Goal: Task Accomplishment & Management: Use online tool/utility

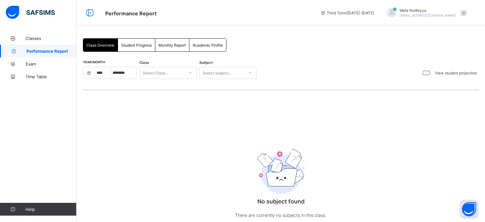
select select "****"
select select "*"
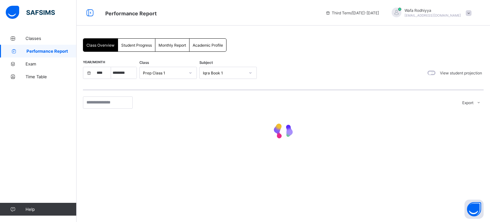
click at [468, 11] on span at bounding box center [469, 13] width 6 height 6
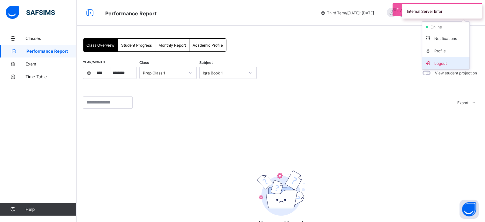
click at [456, 67] on li "Logout" at bounding box center [446, 63] width 47 height 12
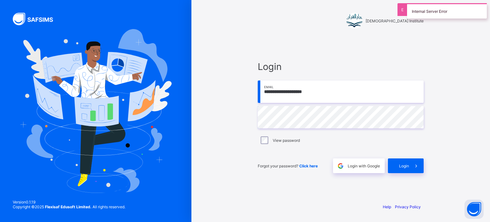
click at [326, 92] on input "**********" at bounding box center [341, 91] width 166 height 22
type input "**********"
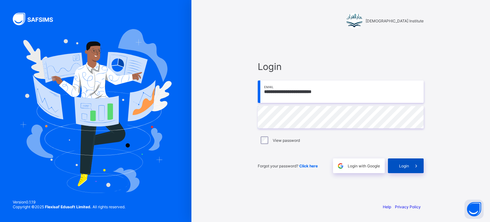
click at [402, 168] on span "Login" at bounding box center [404, 165] width 10 height 5
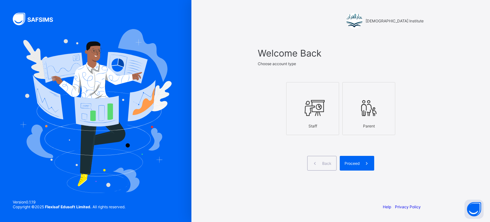
click at [325, 117] on div at bounding box center [313, 107] width 46 height 25
click at [350, 162] on span "Proceed" at bounding box center [352, 163] width 15 height 5
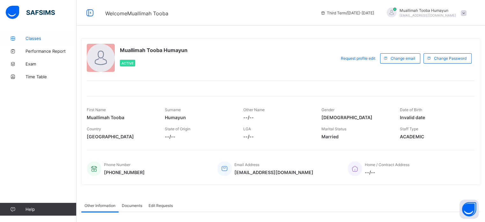
click at [50, 38] on span "Classes" at bounding box center [51, 38] width 51 height 5
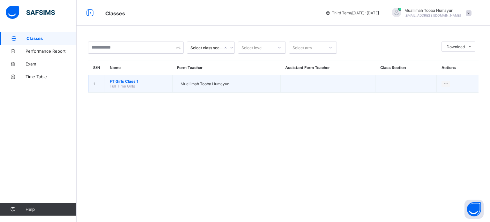
click at [124, 83] on span "FT Girls Class 1" at bounding box center [139, 81] width 58 height 5
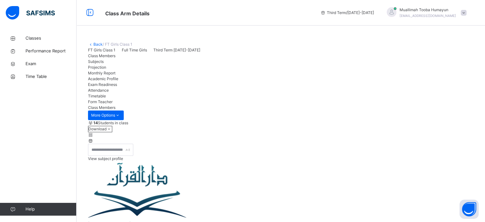
click at [161, 70] on div "Projection" at bounding box center [281, 67] width 386 height 6
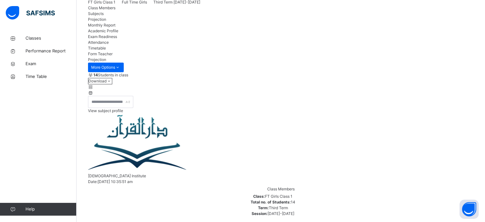
scroll to position [87, 0]
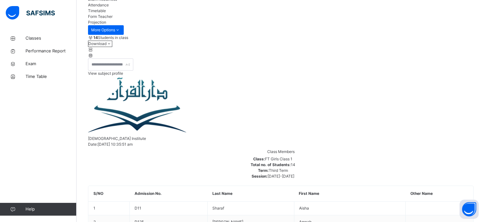
scroll to position [84, 0]
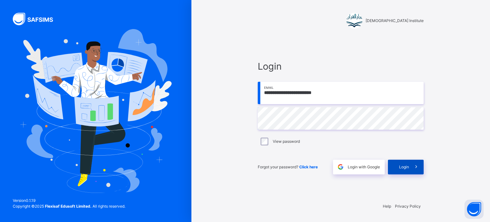
click at [408, 169] on span "Login" at bounding box center [404, 167] width 10 height 6
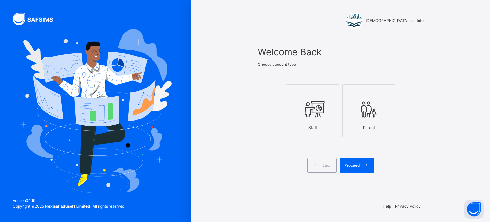
click at [316, 125] on div "Staff" at bounding box center [313, 128] width 46 height 12
click at [361, 163] on span at bounding box center [367, 165] width 15 height 15
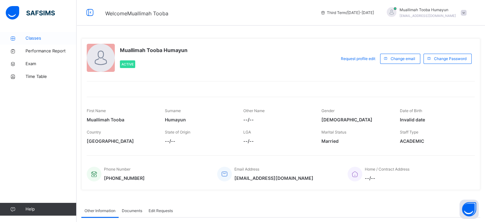
click at [29, 38] on span "Classes" at bounding box center [51, 38] width 51 height 6
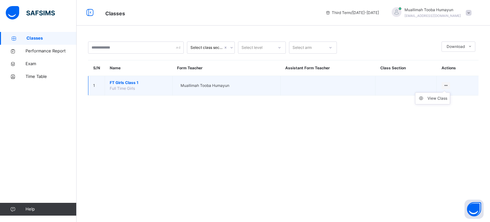
click at [450, 92] on ul "View Class" at bounding box center [432, 98] width 35 height 12
click at [440, 98] on div "View Class" at bounding box center [438, 98] width 20 height 6
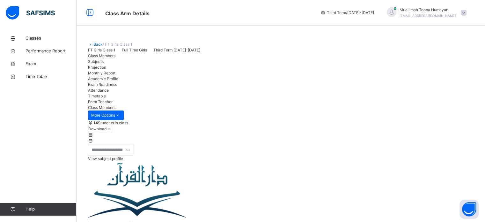
click at [158, 70] on div "Projection" at bounding box center [281, 67] width 386 height 6
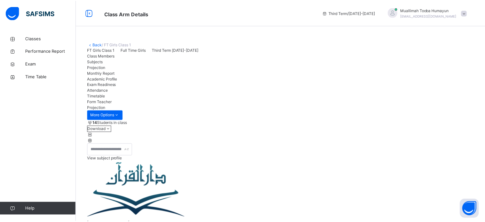
scroll to position [34, 0]
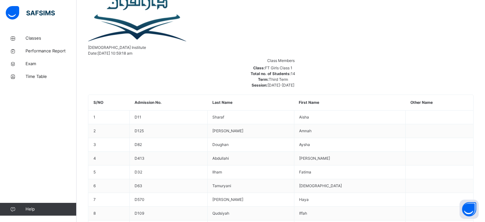
scroll to position [182, 0]
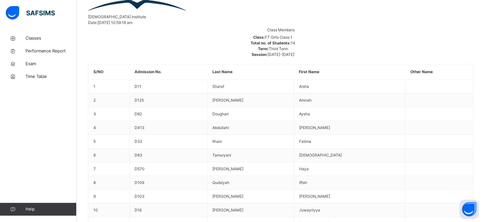
scroll to position [207, 0]
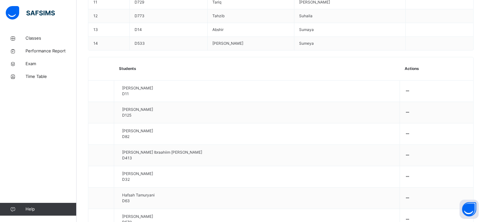
scroll to position [446, 0]
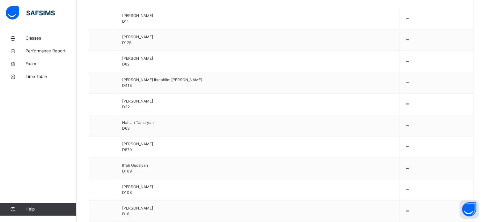
scroll to position [509, 0]
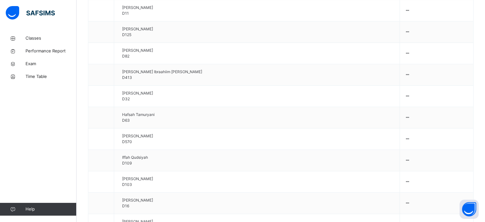
type input "*"
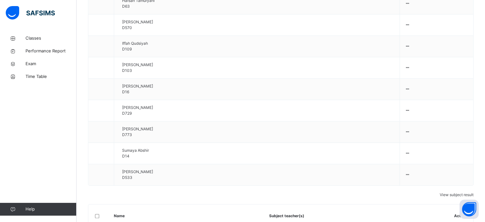
scroll to position [626, 0]
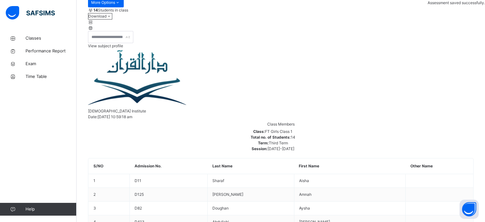
scroll to position [257, 0]
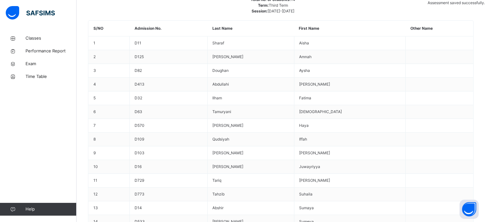
scroll to position [249, 0]
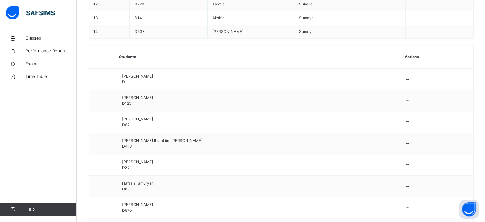
scroll to position [440, 0]
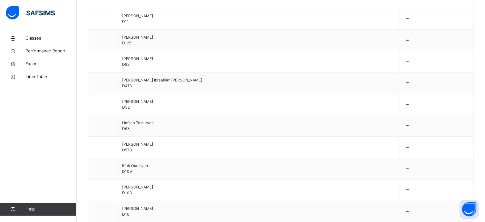
scroll to position [509, 0]
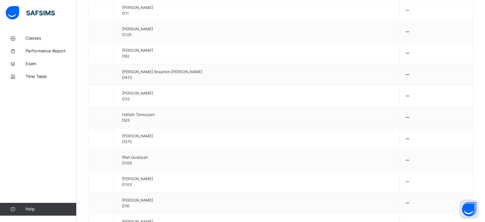
type input "***"
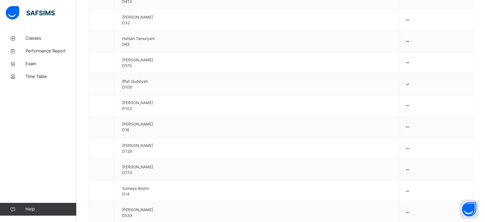
scroll to position [626, 0]
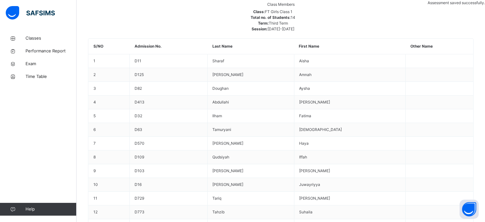
scroll to position [226, 0]
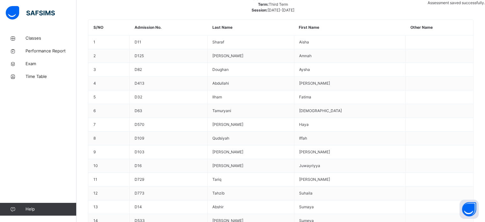
scroll to position [279, 0]
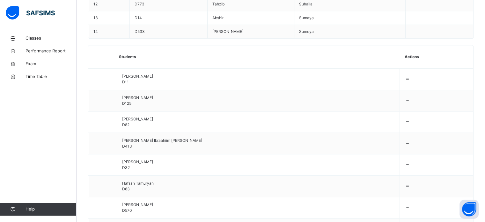
scroll to position [440, 0]
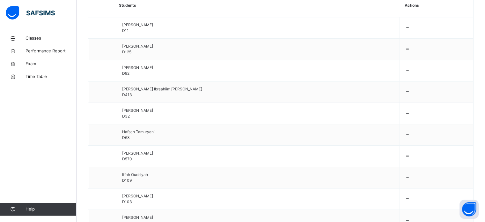
scroll to position [491, 0]
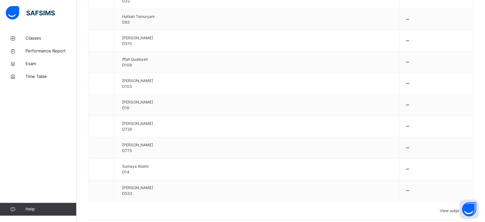
scroll to position [626, 0]
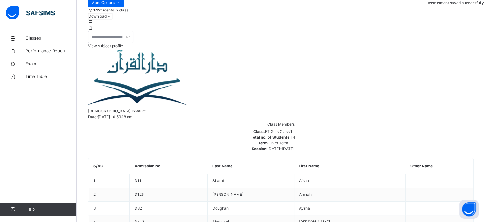
scroll to position [257, 0]
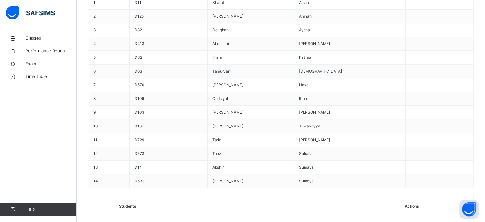
scroll to position [296, 0]
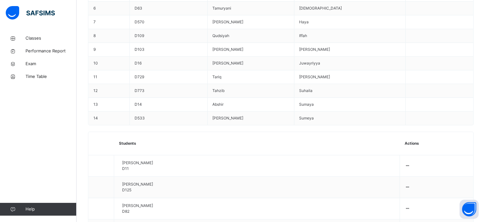
scroll to position [444, 0]
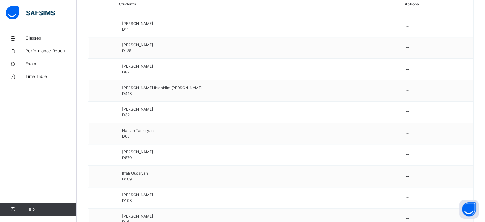
scroll to position [500, 0]
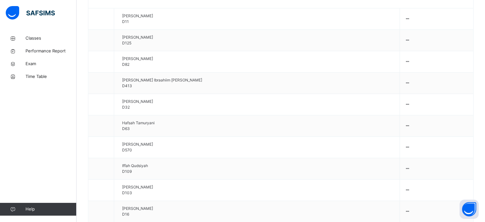
type input "****"
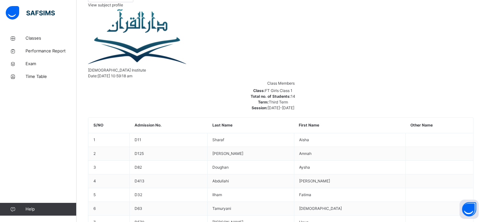
scroll to position [175, 0]
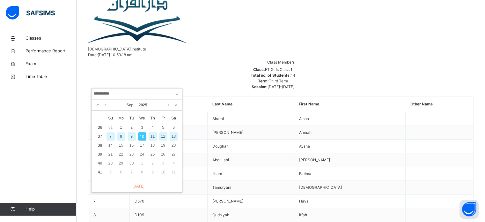
click at [134, 134] on div "9" at bounding box center [132, 136] width 8 height 8
type input "**********"
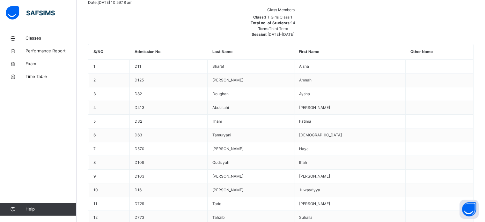
scroll to position [234, 0]
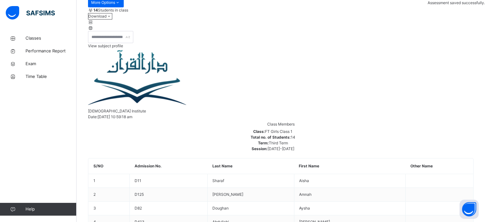
scroll to position [257, 0]
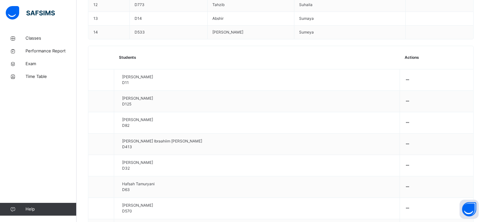
scroll to position [440, 0]
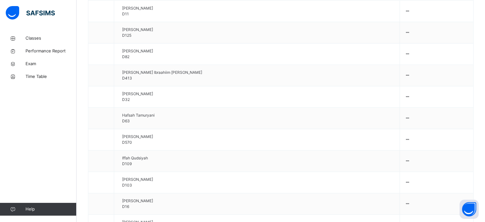
scroll to position [509, 0]
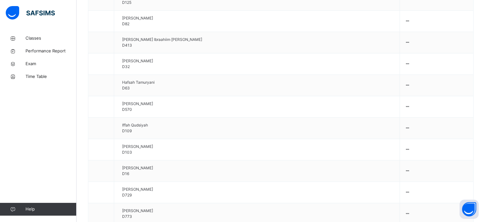
scroll to position [626, 0]
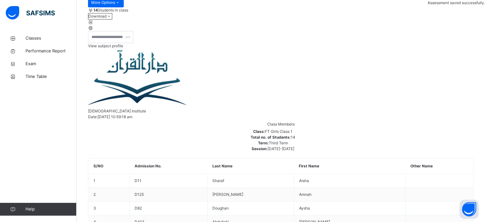
scroll to position [257, 0]
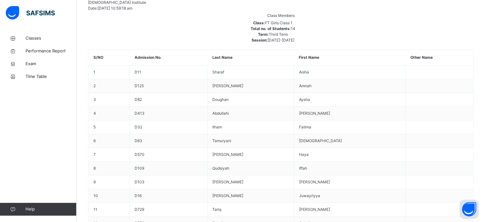
scroll to position [221, 0]
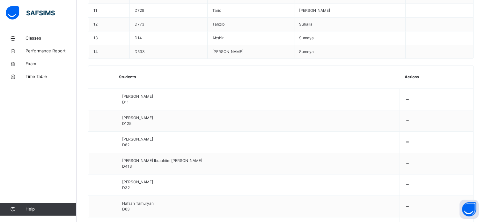
scroll to position [461, 0]
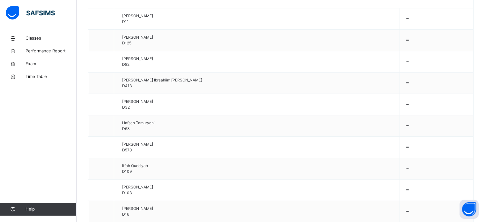
type input "**"
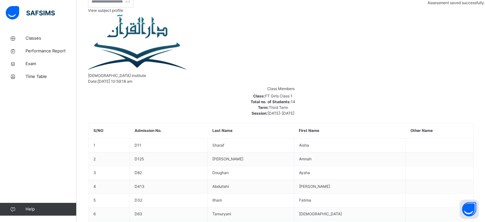
scroll to position [115, 0]
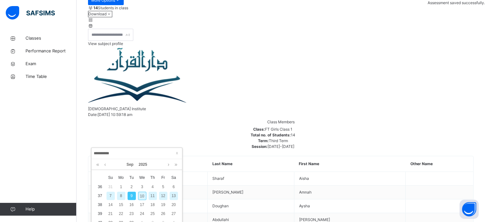
click at [145, 197] on div "10" at bounding box center [142, 195] width 8 height 8
type input "**********"
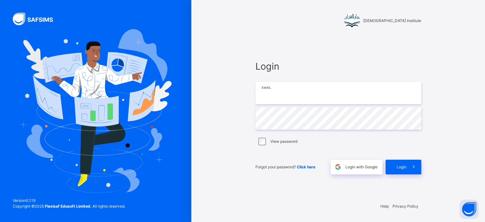
type input "**********"
